Goal: Task Accomplishment & Management: Use online tool/utility

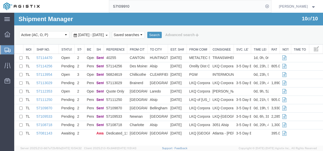
click at [18, 46] on span "Shipments" at bounding box center [16, 50] width 4 height 10
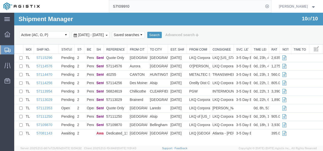
click at [177, 7] on input "57109910" at bounding box center [186, 6] width 154 height 12
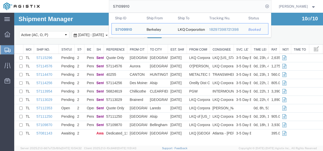
click at [177, 7] on input "57109910" at bounding box center [186, 6] width 154 height 12
paste input "15296"
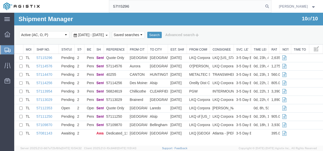
type input "57115296"
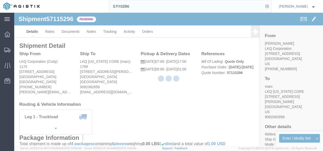
click div "Ship From LKQ Corporation ([PERSON_NAME]) [STREET_ADDRESS] [PHONE_NUMBER] [PERS…"
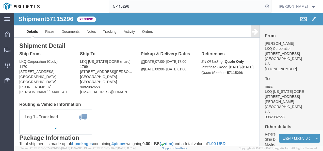
click div "Shipment Detail Ship From LKQ Corporation ([GEOGRAPHIC_DATA]) [STREET_ADDRESS] …"
click link "Rates"
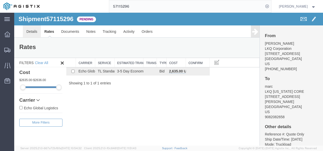
click at [36, 29] on link "Details" at bounding box center [32, 31] width 18 height 12
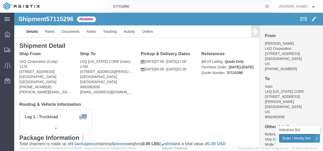
click button "Enter / Modify Bid"
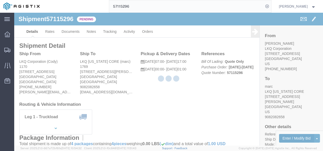
select select "4622"
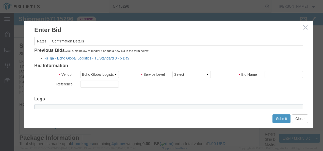
click link "ks_ga - Echo Global Logistics - TL Standard 3 - 5 Day"
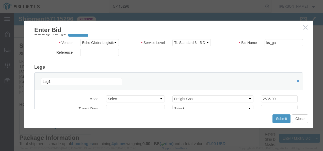
scroll to position [25, 0]
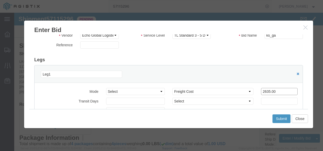
drag, startPoint x: 262, startPoint y: 76, endPoint x: 172, endPoint y: 72, distance: 90.2
click div "Mode Select Air Less than Truckload Multi-Leg Ocean Freight Rail Small Parcel T…"
type input "2200"
click button "Submit"
